Goal: Task Accomplishment & Management: Use online tool/utility

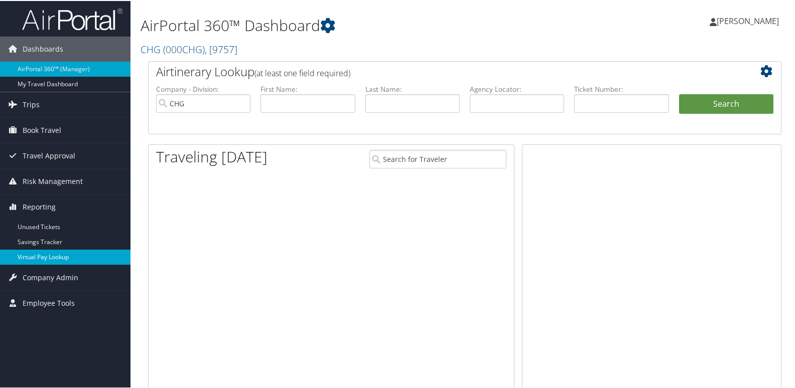
click at [39, 250] on link "Virtual Pay Lookup" at bounding box center [65, 256] width 130 height 15
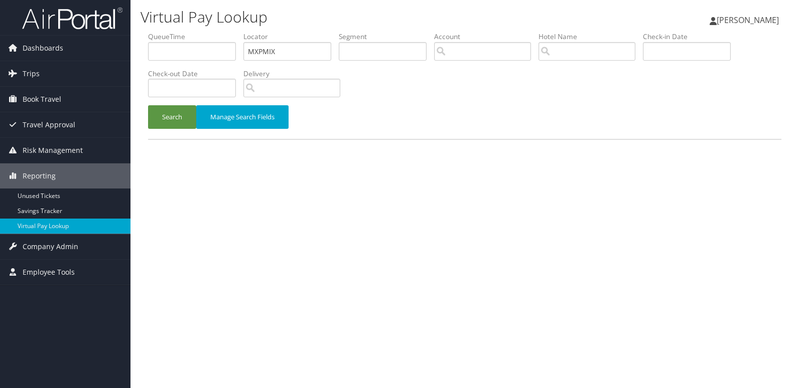
type input "MXPMIX"
click at [148, 105] on button "Search" at bounding box center [172, 117] width 48 height 24
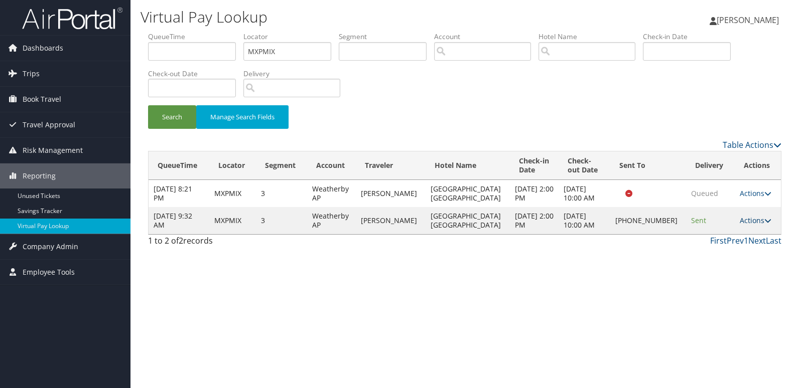
click at [764, 218] on icon at bounding box center [767, 220] width 7 height 7
click at [722, 250] on link "Logs" at bounding box center [720, 252] width 86 height 17
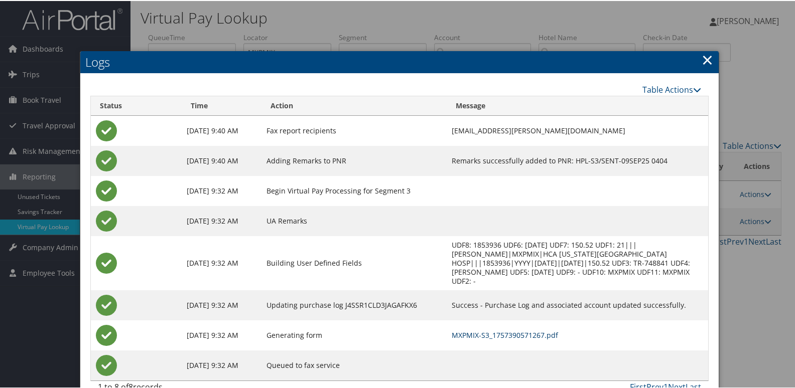
click at [452, 330] on link "MXPMIX-S3_1757390571267.pdf" at bounding box center [505, 335] width 106 height 10
